Goal: Check status: Check status

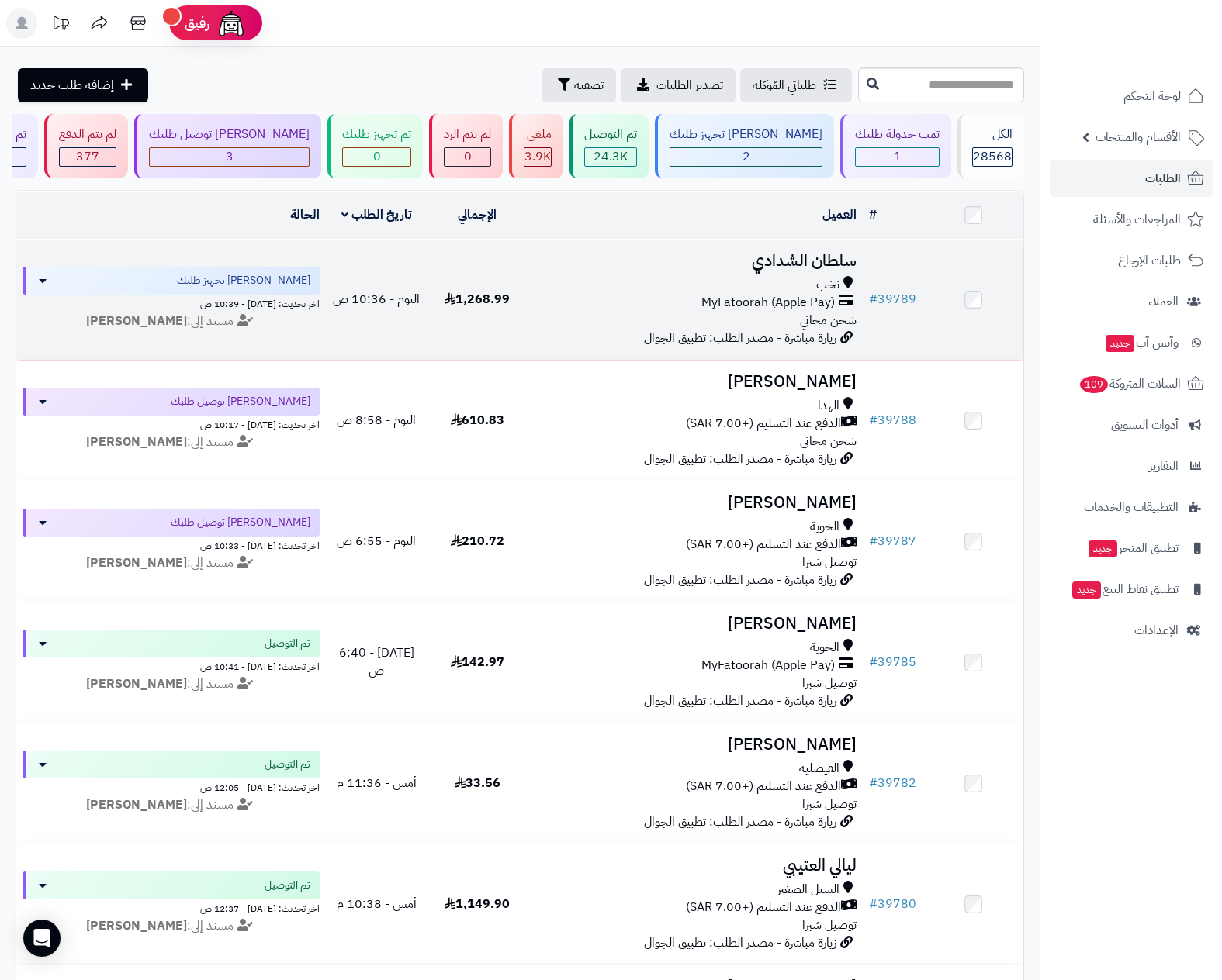
click at [761, 297] on span "MyFatoorah (Apple Pay)" at bounding box center [768, 303] width 133 height 18
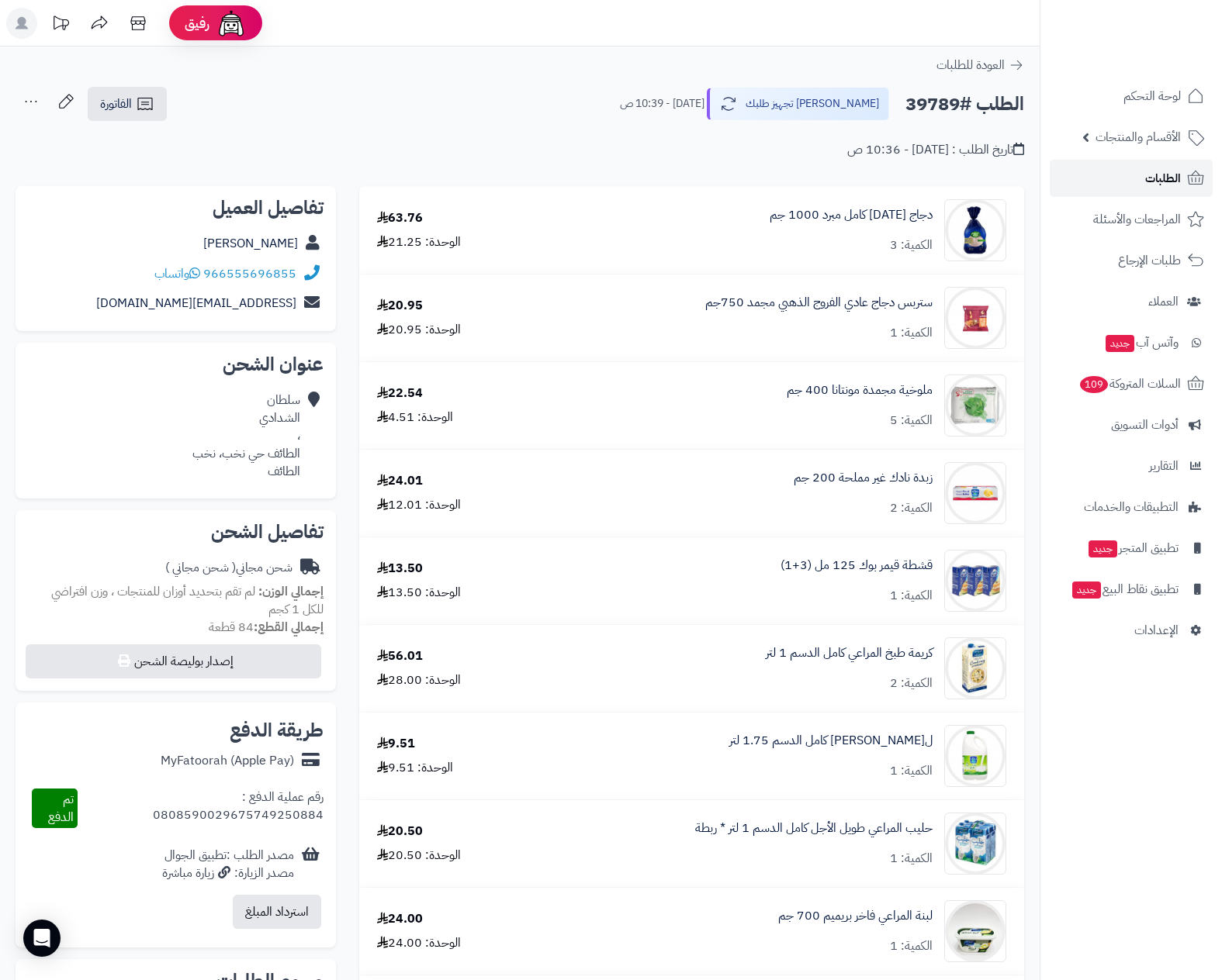
click at [1166, 180] on span "الطلبات" at bounding box center [1162, 178] width 36 height 21
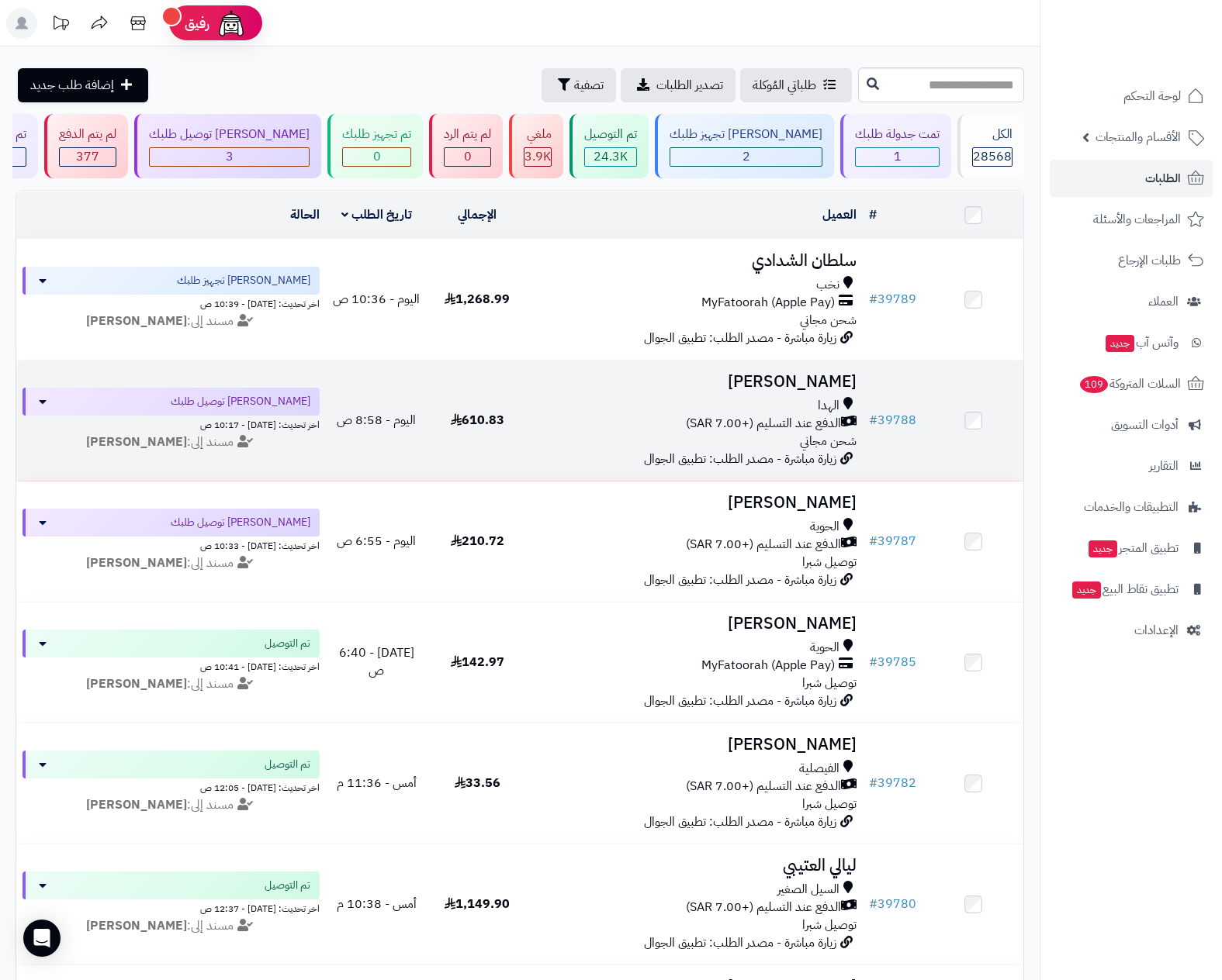
click at [781, 413] on div "الهدا" at bounding box center [694, 406] width 322 height 18
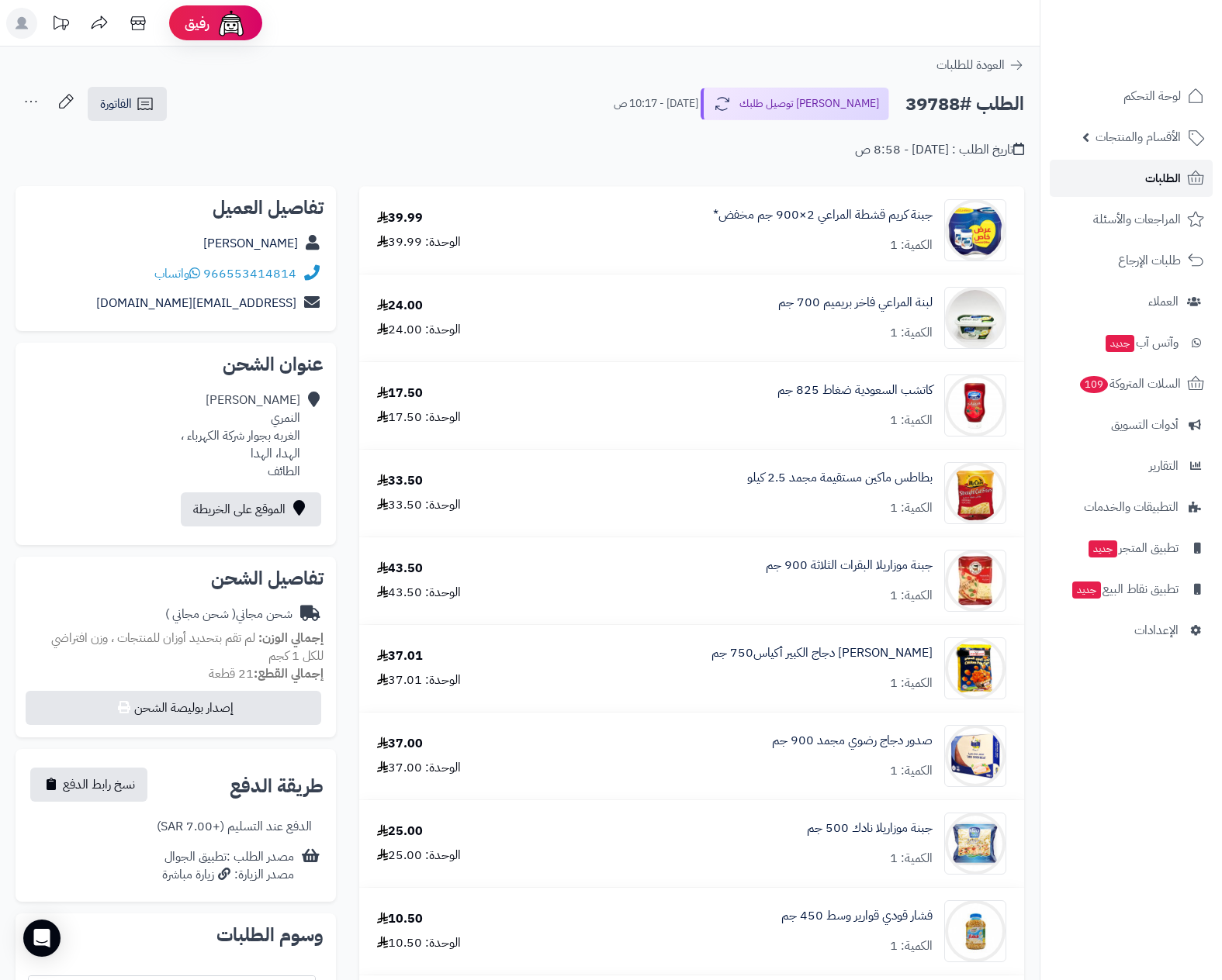
click at [1178, 173] on span "الطلبات" at bounding box center [1162, 178] width 36 height 21
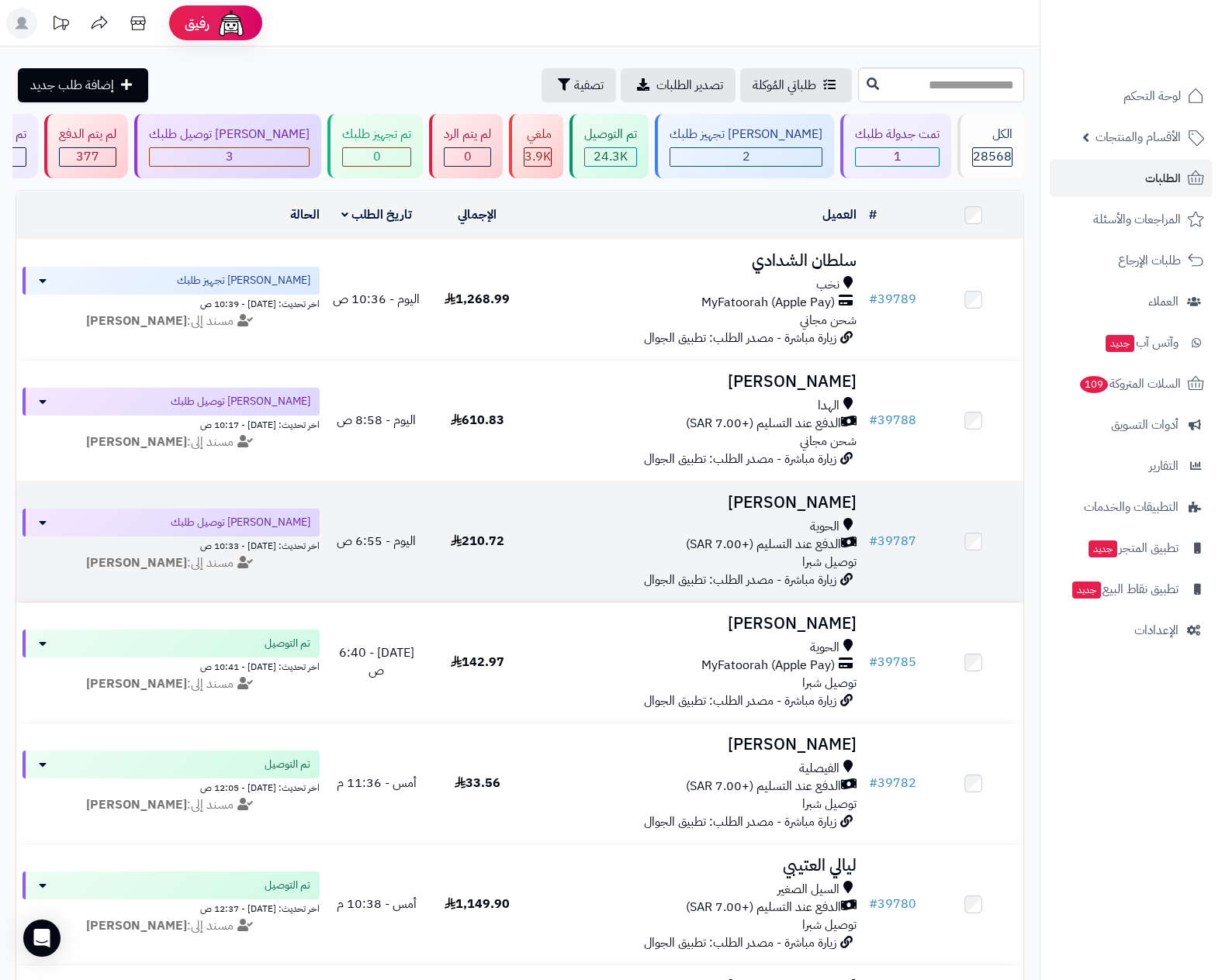
click at [738, 526] on div "الحوية" at bounding box center [694, 526] width 322 height 18
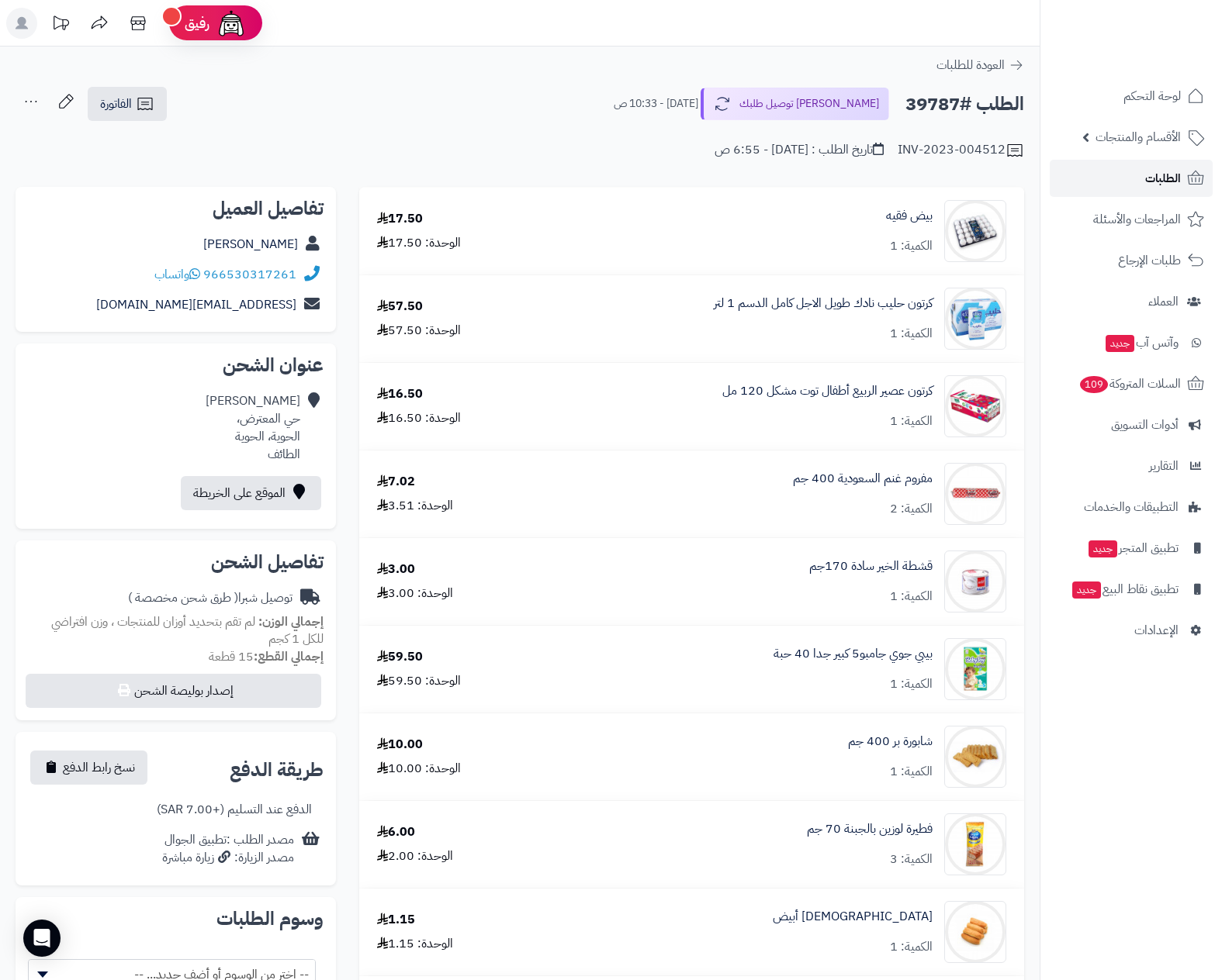
click at [1140, 175] on link "الطلبات" at bounding box center [1131, 178] width 163 height 37
